Goal: Task Accomplishment & Management: Complete application form

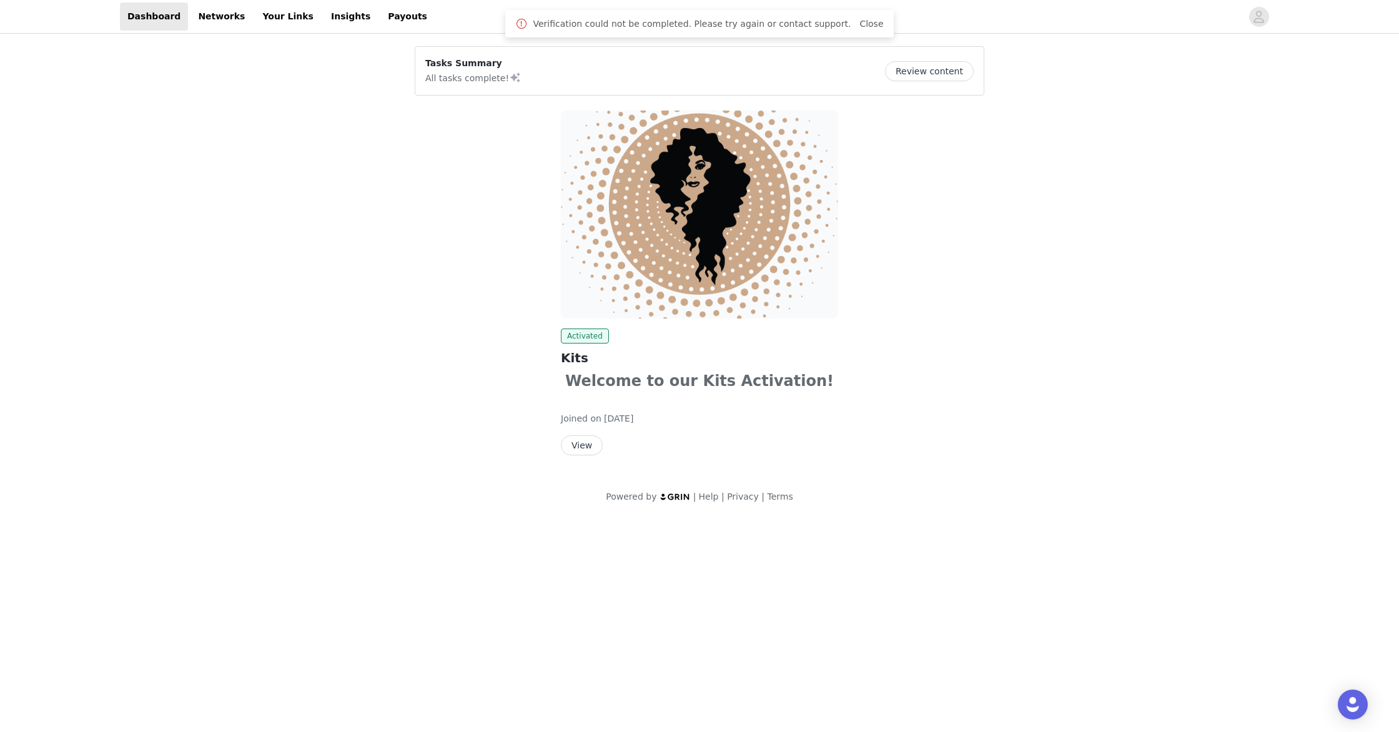
click at [583, 447] on button "View" at bounding box center [582, 445] width 42 height 20
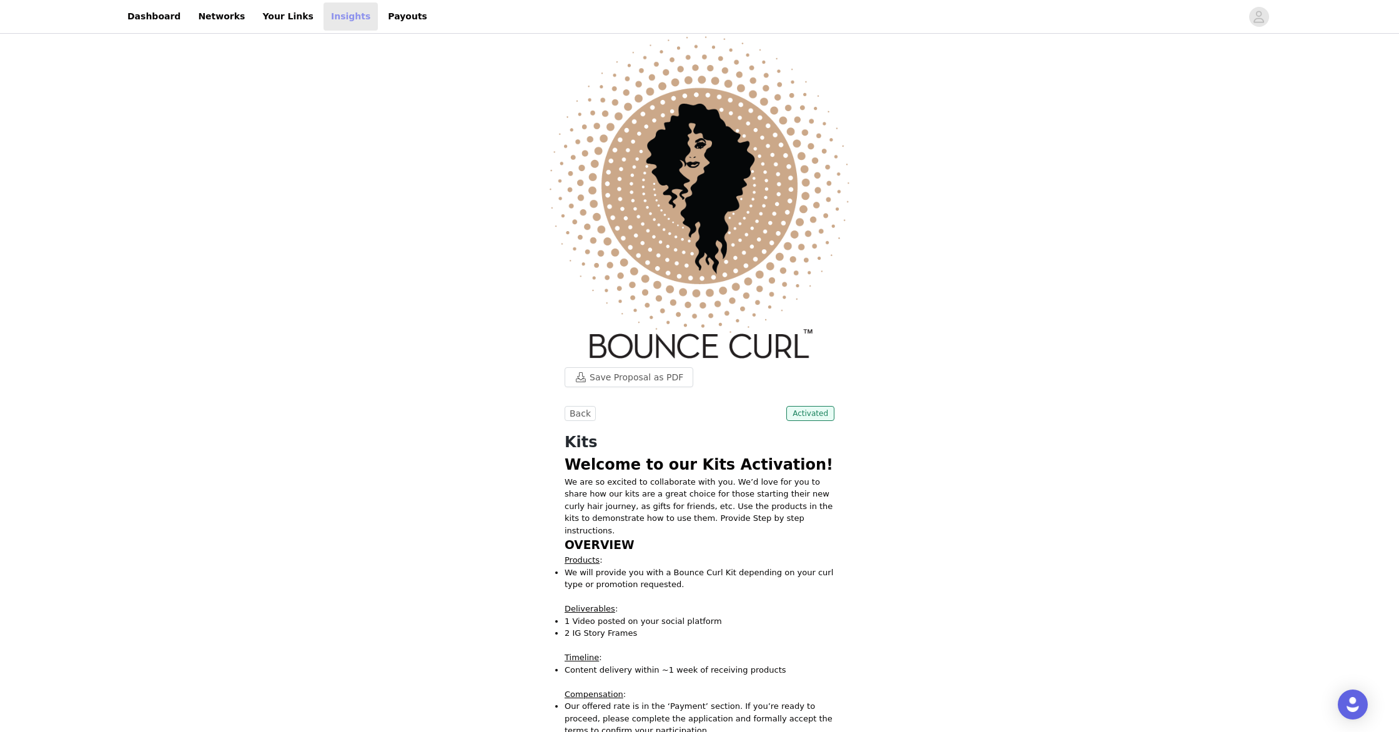
click at [324, 16] on link "Insights" at bounding box center [351, 16] width 54 height 28
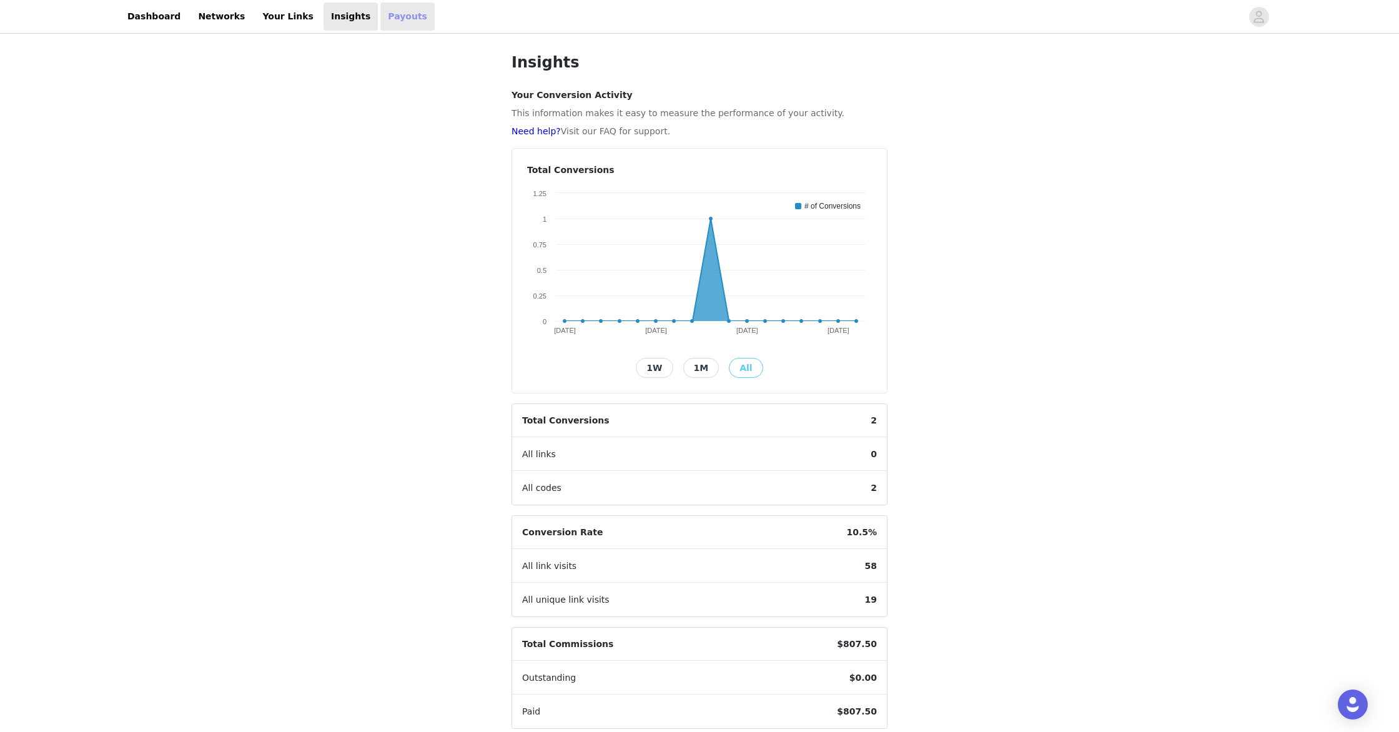
click at [380, 14] on link "Payouts" at bounding box center [407, 16] width 54 height 28
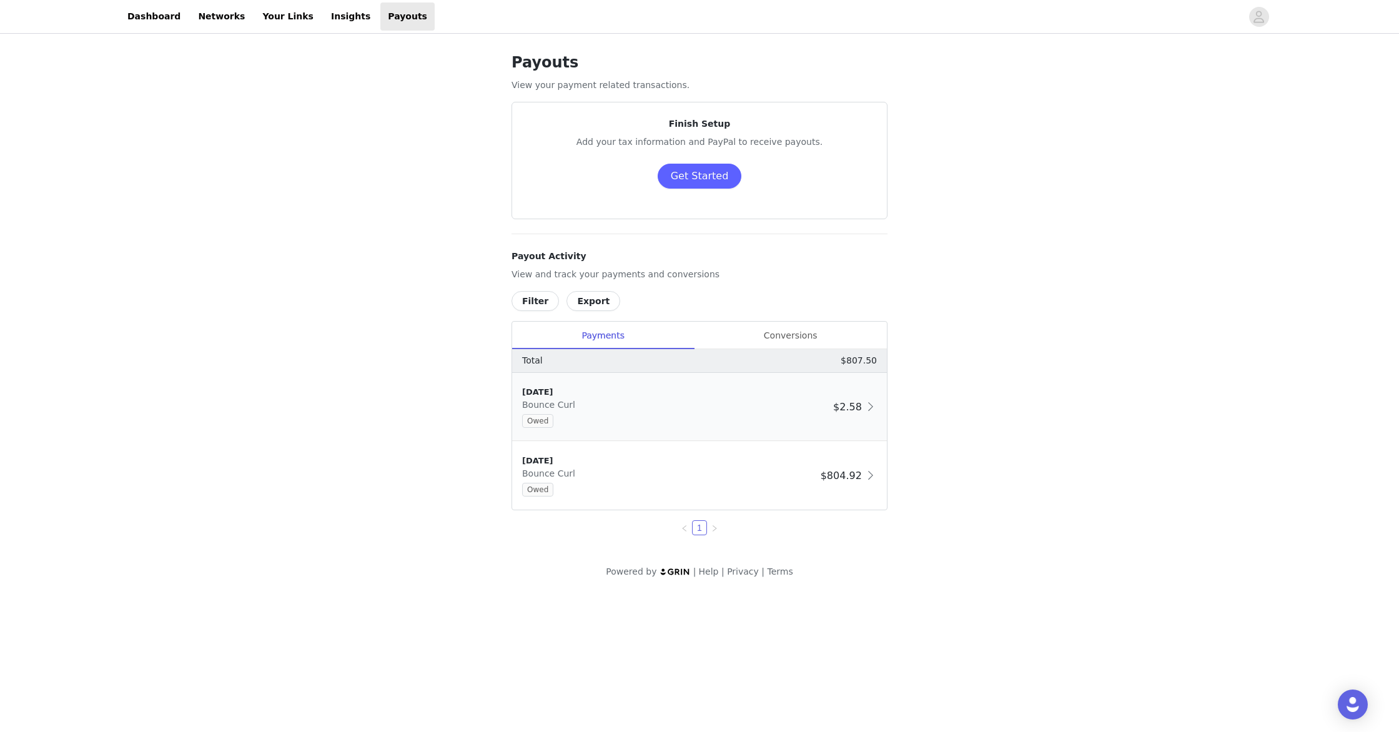
click at [871, 405] on span at bounding box center [870, 406] width 12 height 15
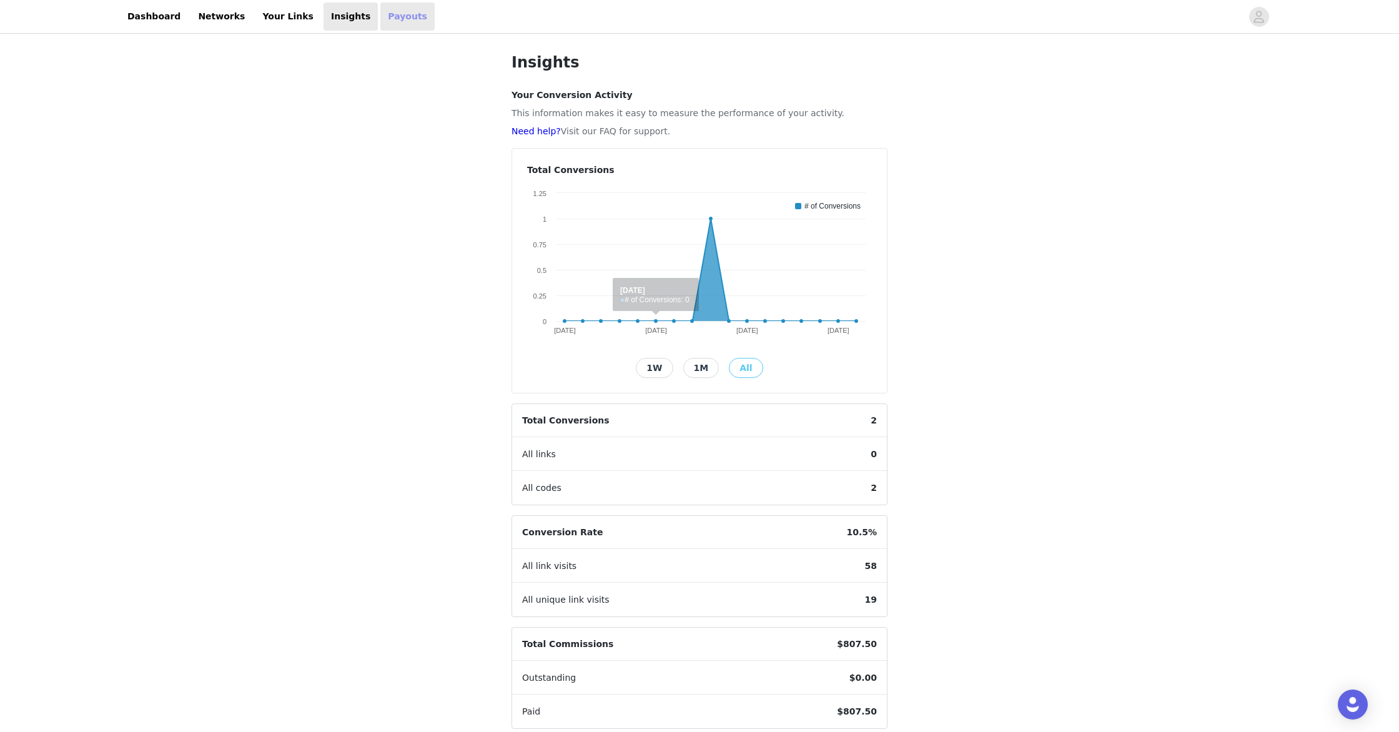
click at [380, 9] on link "Payouts" at bounding box center [407, 16] width 54 height 28
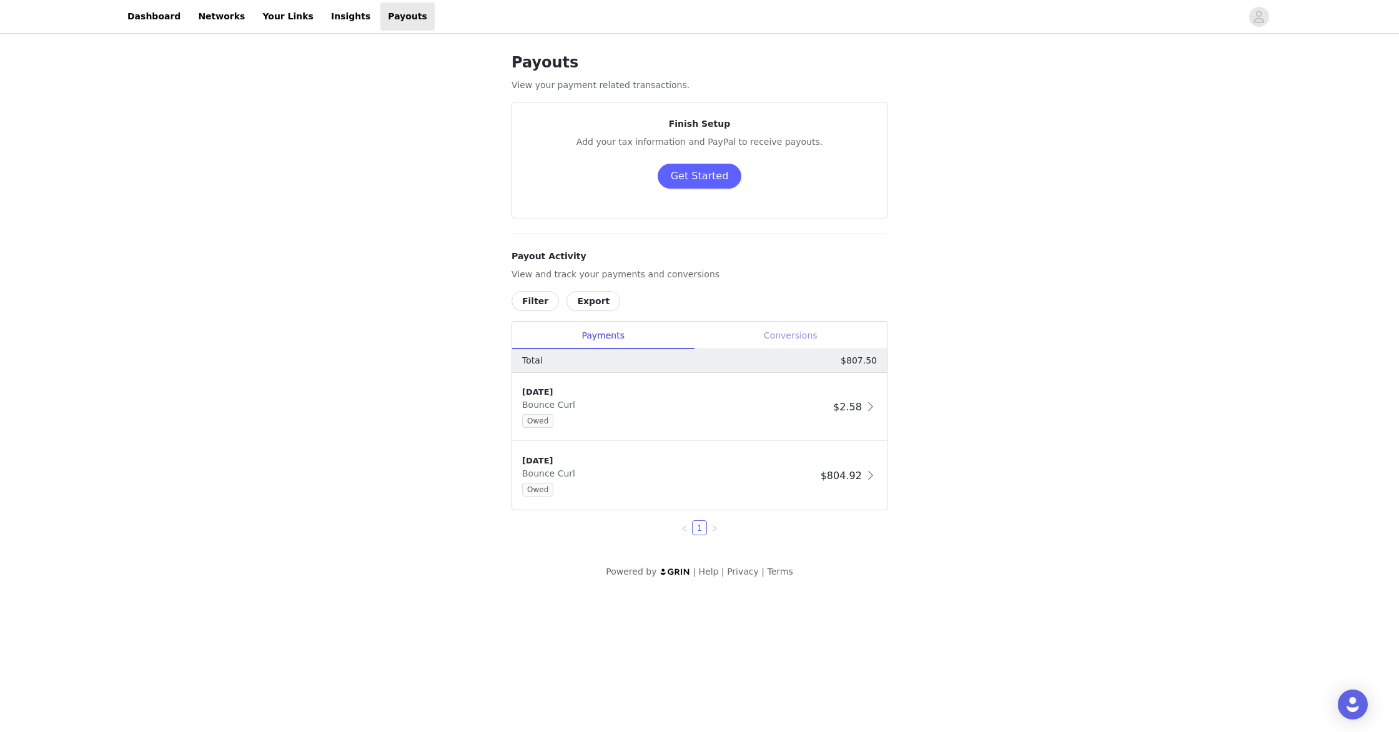
click at [797, 337] on div "Conversions" at bounding box center [790, 336] width 193 height 28
click at [704, 173] on button "Get Started" at bounding box center [700, 176] width 84 height 25
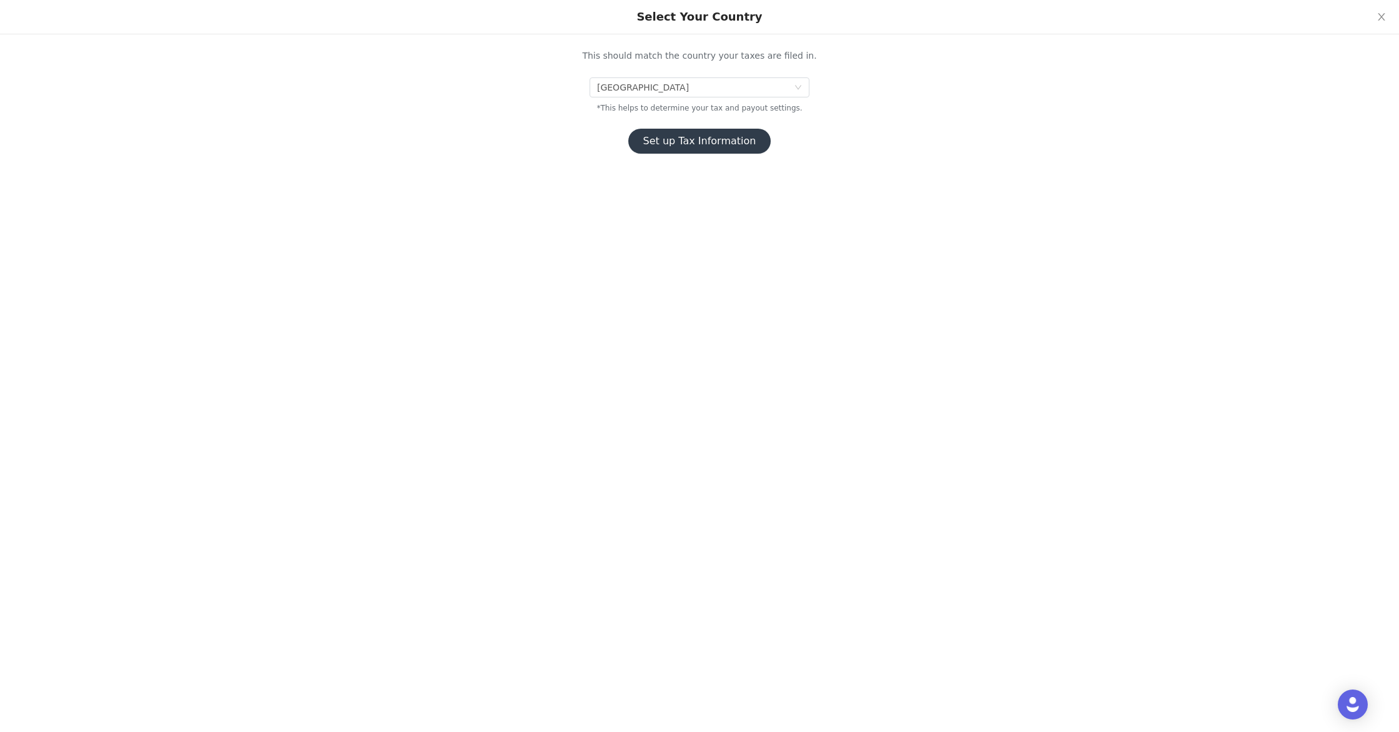
click at [701, 141] on button "Set up Tax Information" at bounding box center [699, 141] width 143 height 25
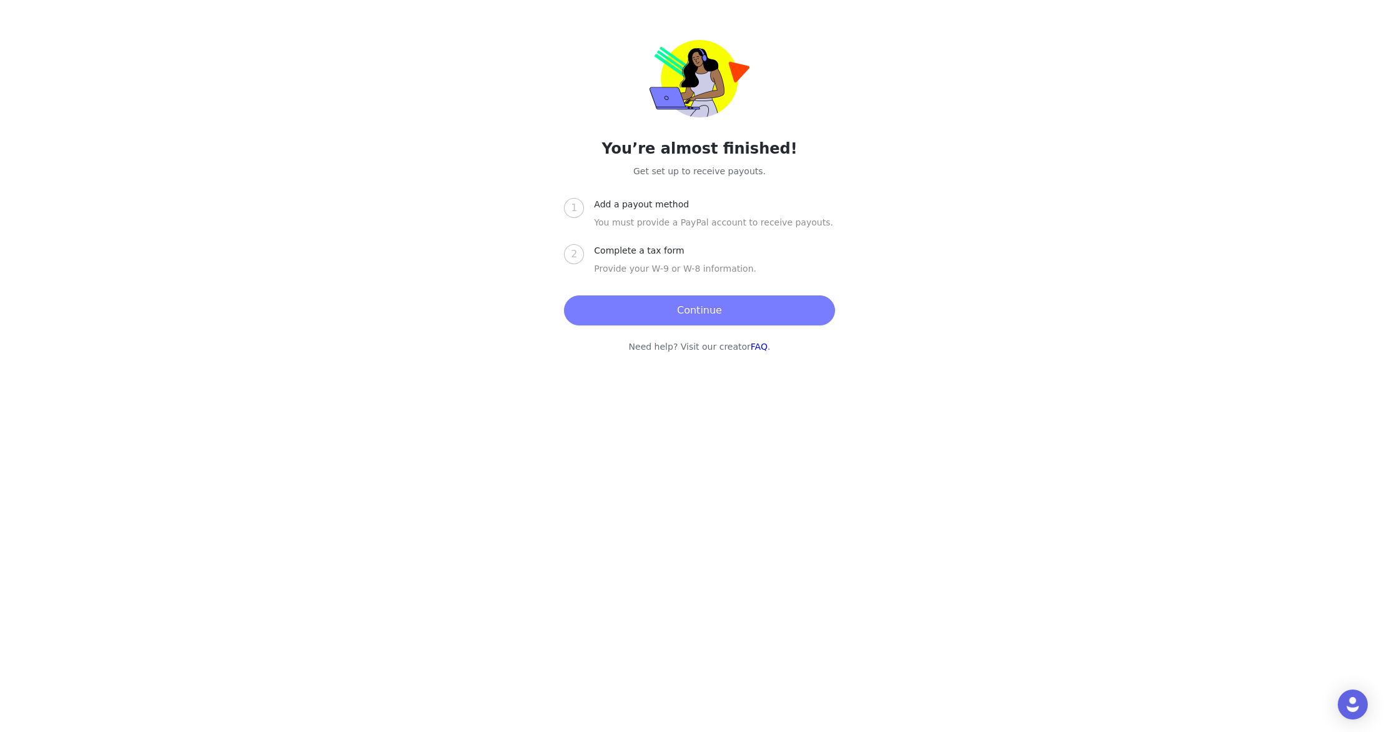
click at [573, 208] on span "1" at bounding box center [574, 208] width 6 height 12
click at [686, 311] on button "Continue" at bounding box center [699, 310] width 270 height 30
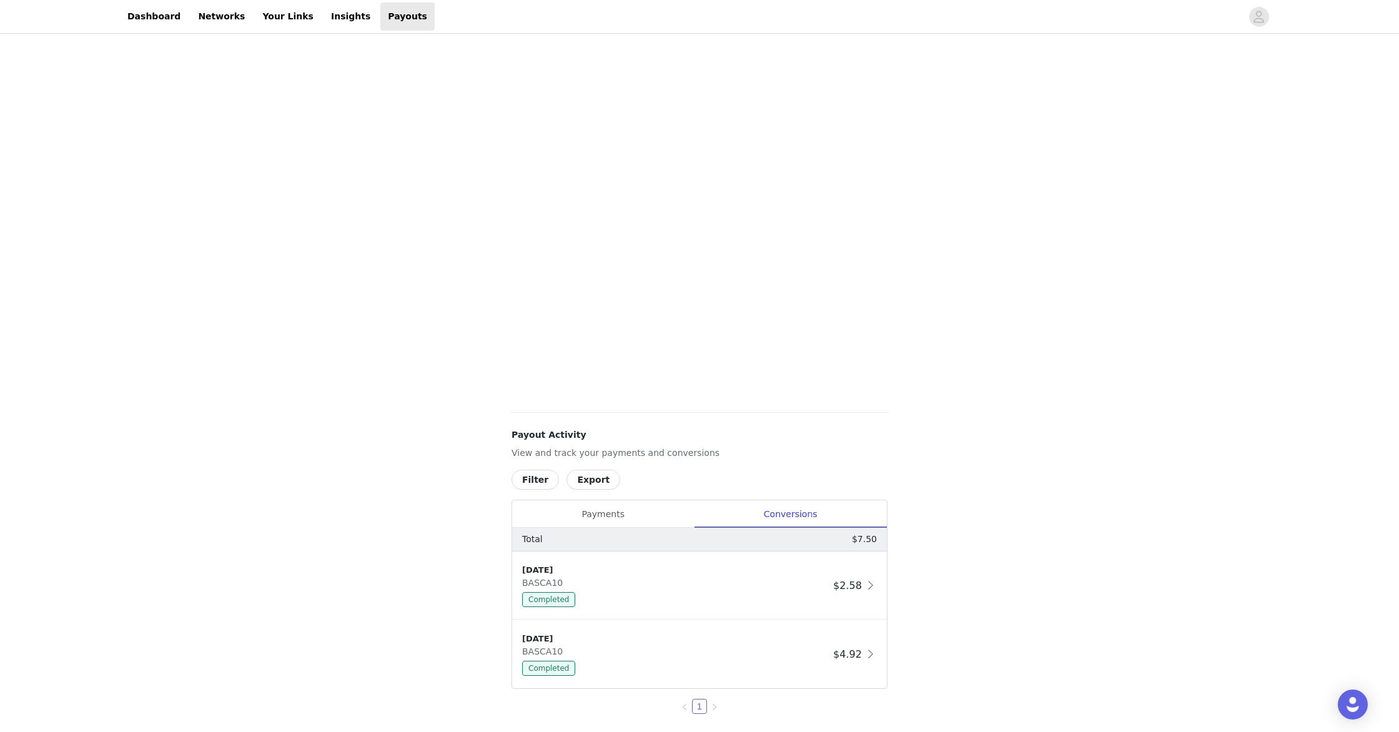
scroll to position [100, 0]
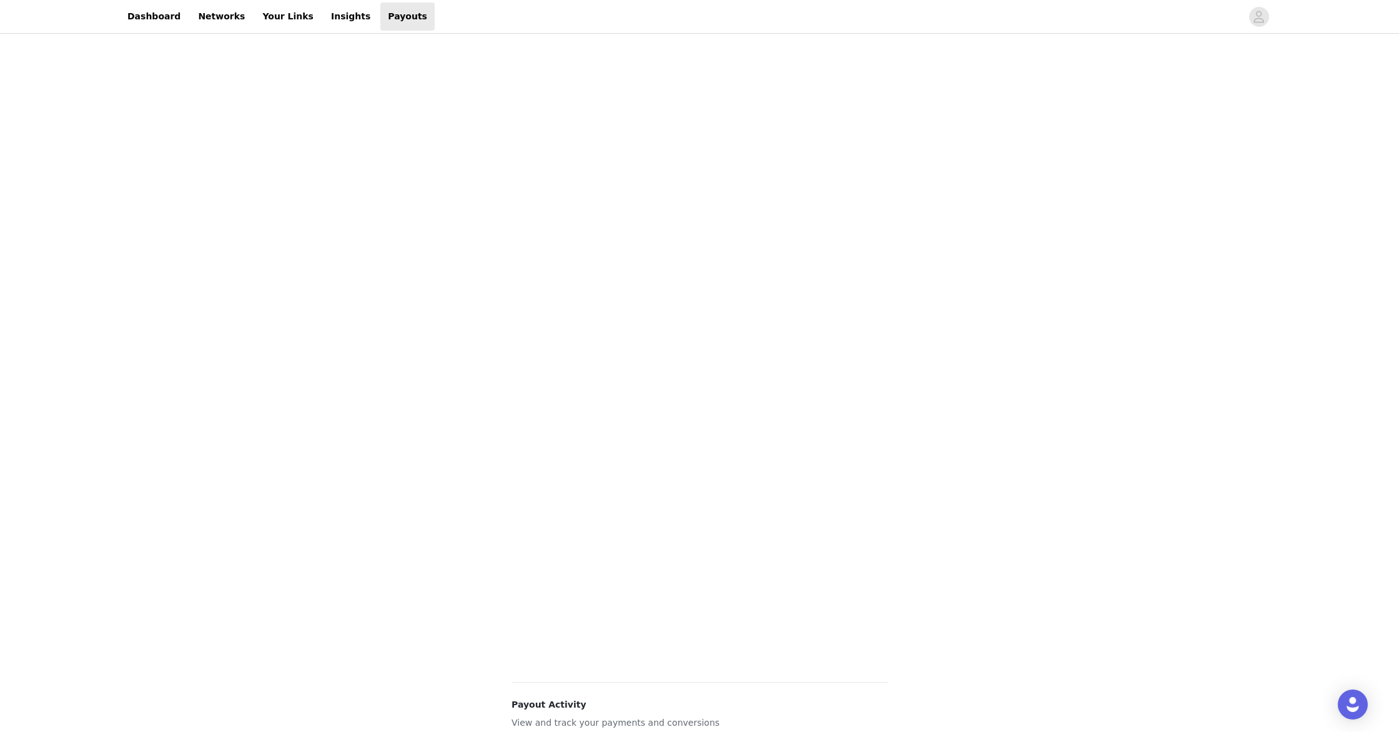
drag, startPoint x: 450, startPoint y: 327, endPoint x: 477, endPoint y: 319, distance: 28.2
click at [450, 327] on div "Payouts View your payment related transactions. Payout Activity View and track …" at bounding box center [699, 489] width 1399 height 1106
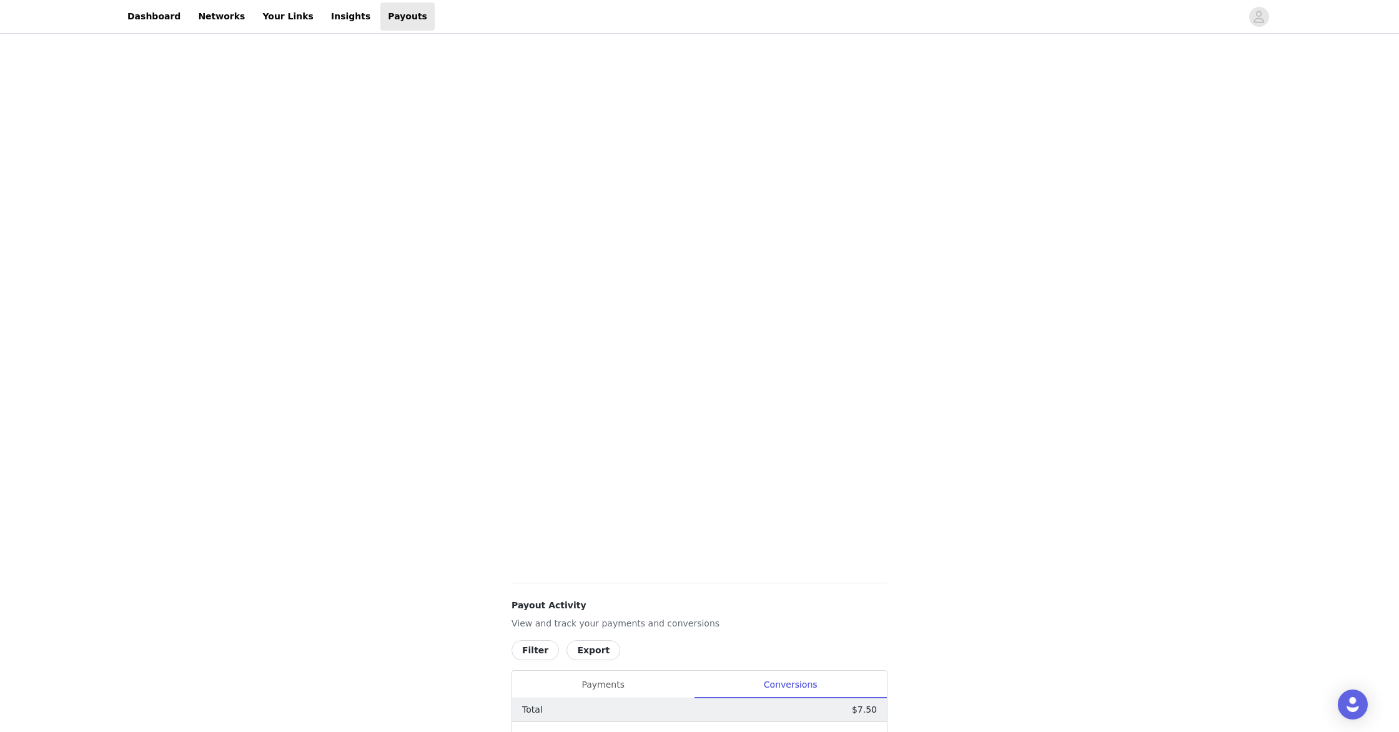
scroll to position [0, 0]
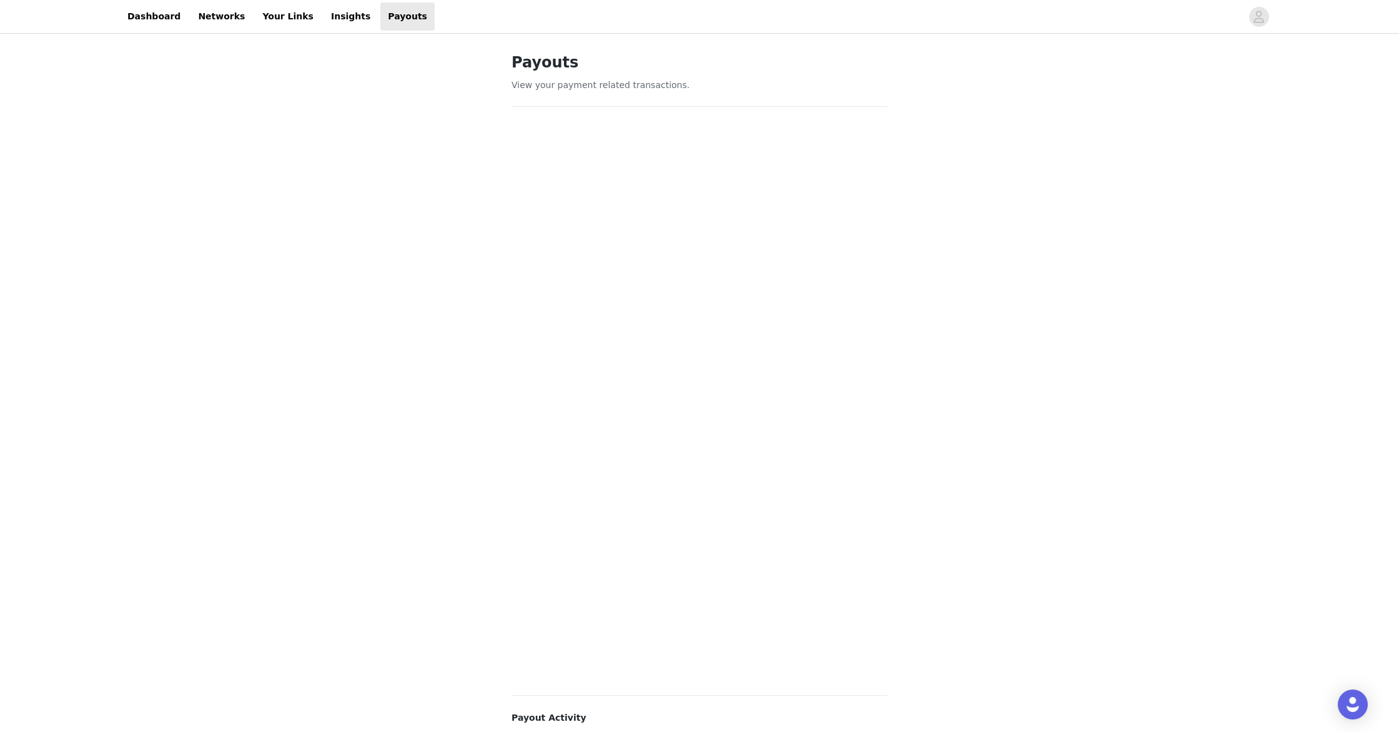
click at [310, 547] on div "Payouts View your payment related transactions. Payout Activity View and track …" at bounding box center [699, 545] width 1399 height 1019
click at [492, 523] on div "Payouts View your payment related transactions. Payout Activity View and track …" at bounding box center [699, 516] width 1399 height 1146
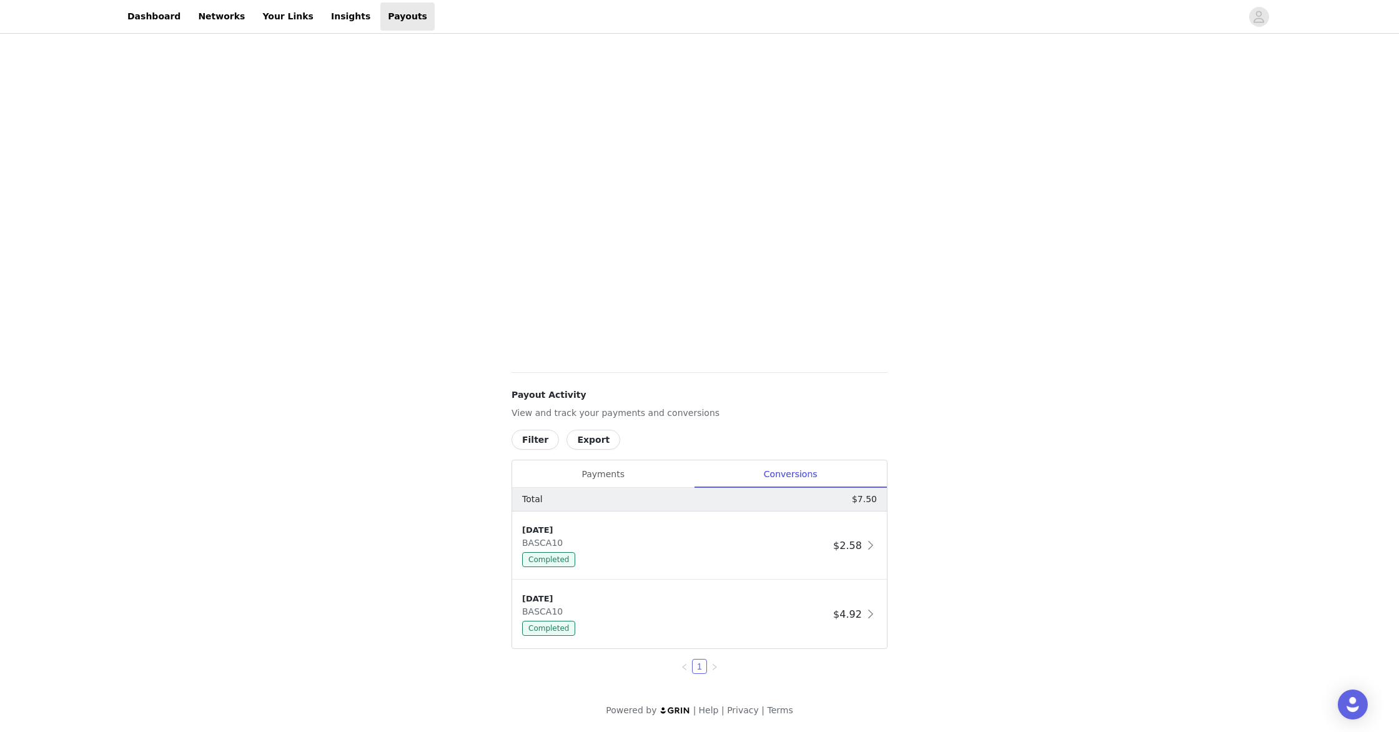
scroll to position [86, 0]
